Goal: Find specific page/section: Find specific page/section

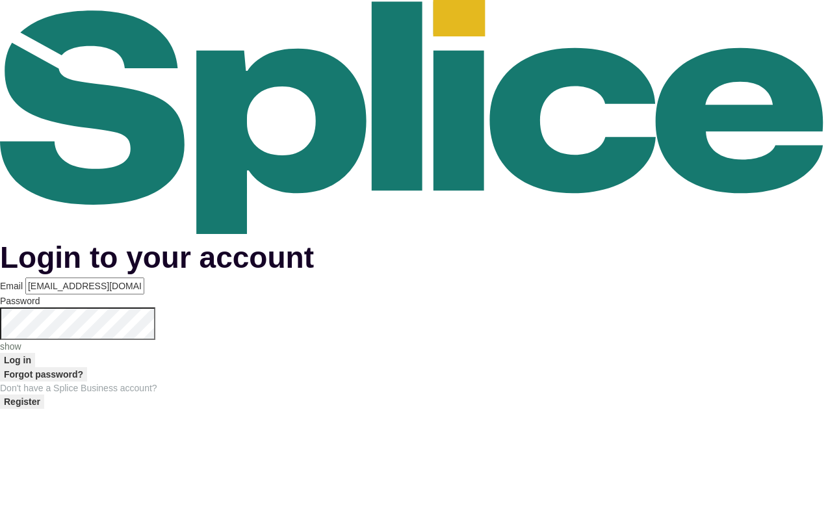
click at [35, 353] on button "Log in" at bounding box center [17, 360] width 35 height 14
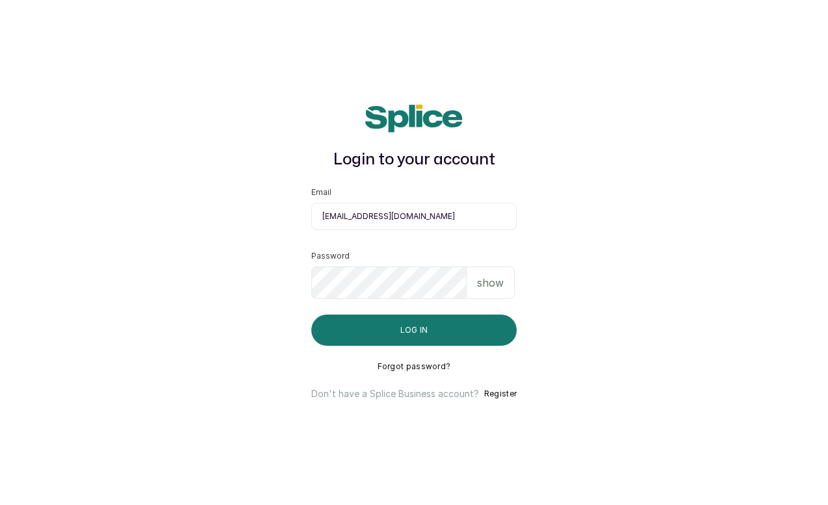
click at [409, 332] on button "Log in" at bounding box center [413, 329] width 205 height 31
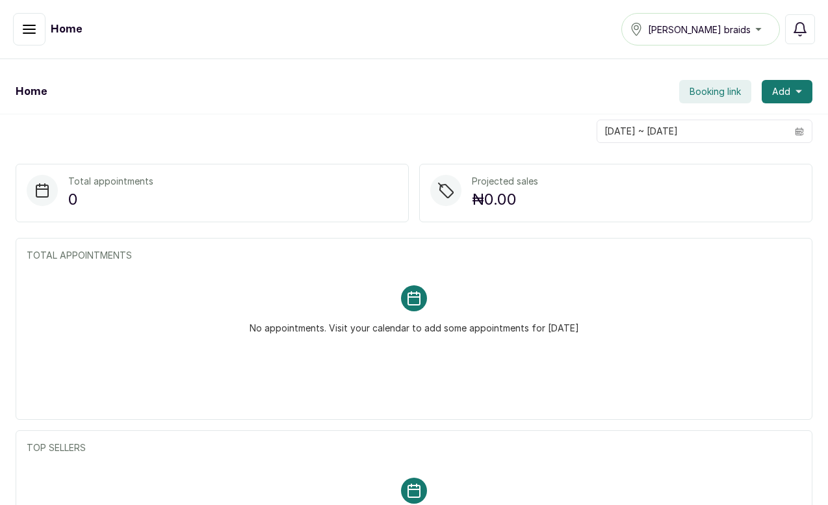
click at [27, 24] on icon "button" at bounding box center [29, 29] width 16 height 16
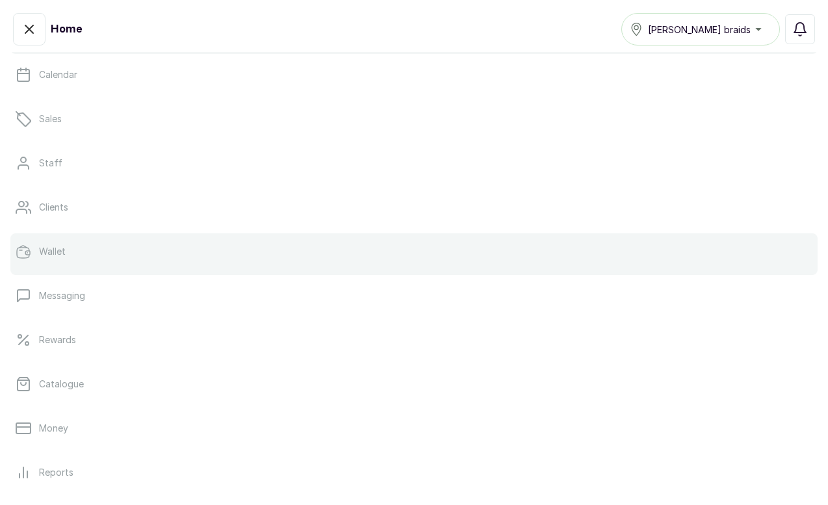
scroll to position [68, 0]
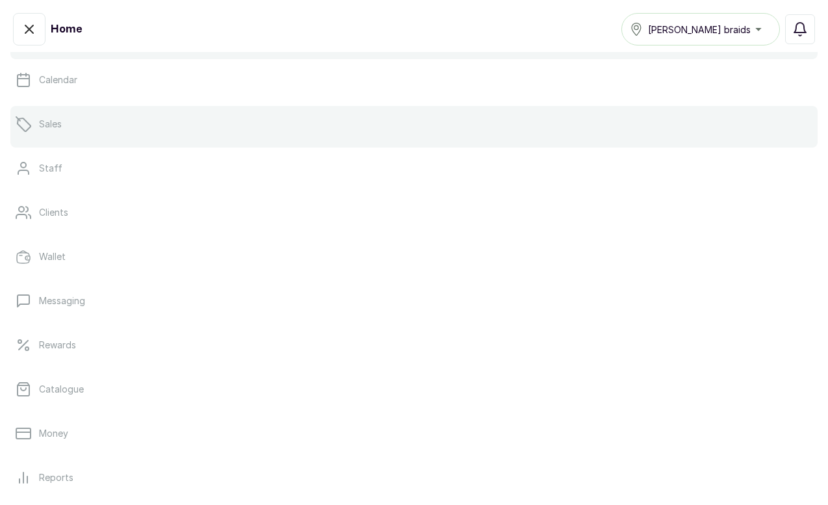
click at [54, 126] on p "Sales" at bounding box center [50, 124] width 23 height 13
